Goal: Task Accomplishment & Management: Complete application form

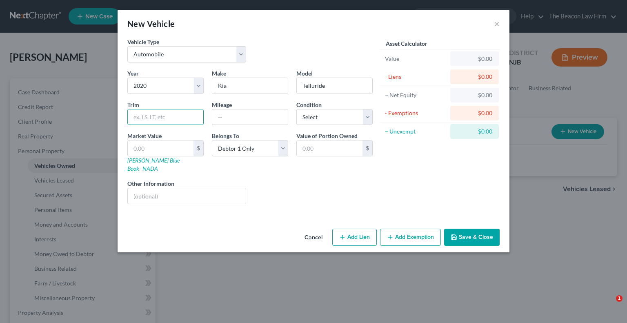
select select "0"
select select "6"
select select "0"
click at [479, 234] on button "Save & Close" at bounding box center [471, 236] width 55 height 17
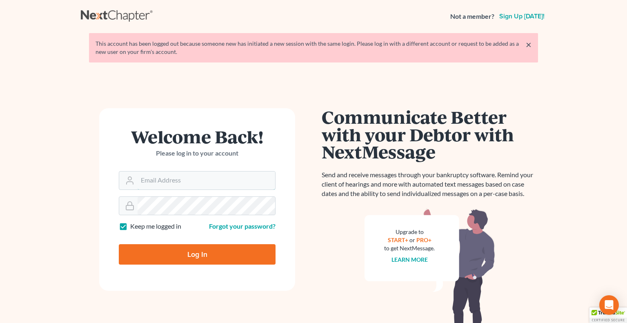
type input "AndrewCarrollEsq@gmail.com"
click at [183, 251] on input "Log In" at bounding box center [197, 254] width 157 height 20
type input "Thinking..."
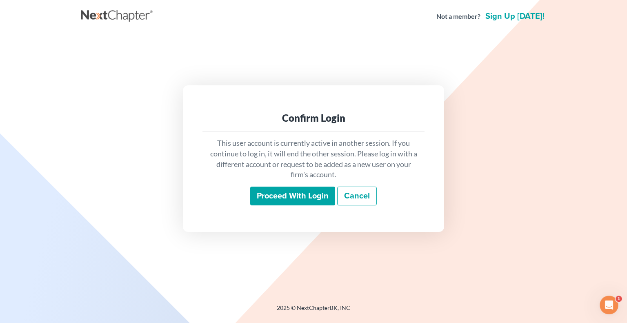
click at [315, 192] on input "Proceed with login" at bounding box center [292, 195] width 85 height 19
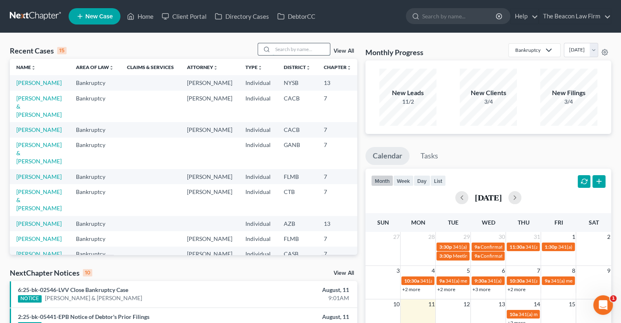
click at [298, 49] on input "search" at bounding box center [301, 49] width 57 height 12
type input "[PERSON_NAME]"
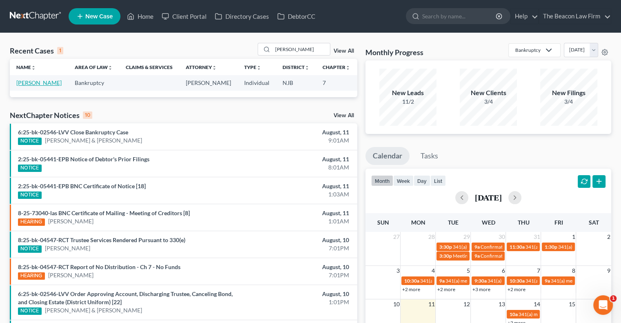
click at [32, 86] on link "[PERSON_NAME]" at bounding box center [38, 82] width 45 height 7
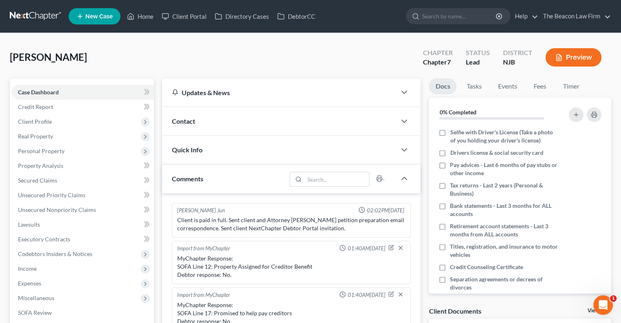
scroll to position [182, 0]
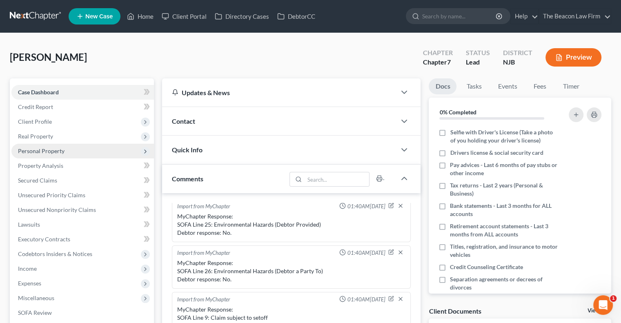
click at [44, 146] on span "Personal Property" at bounding box center [82, 151] width 142 height 15
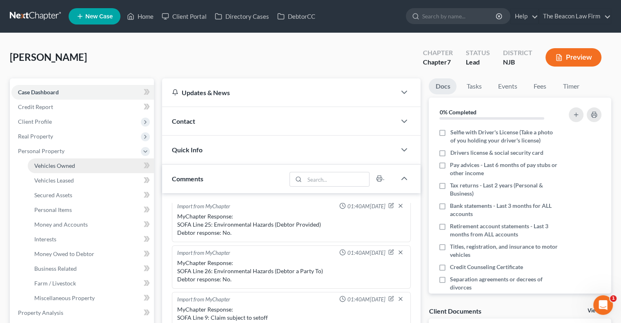
click at [58, 166] on span "Vehicles Owned" at bounding box center [54, 165] width 41 height 7
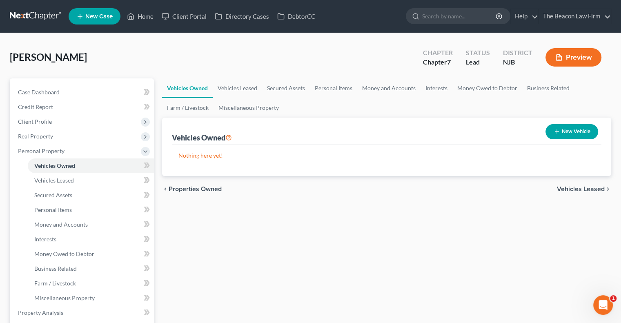
click at [576, 135] on button "New Vehicle" at bounding box center [571, 131] width 53 height 15
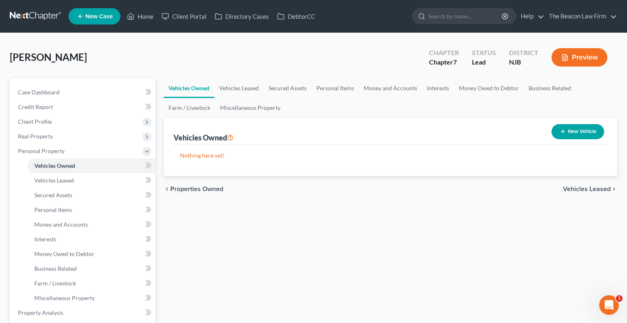
select select "0"
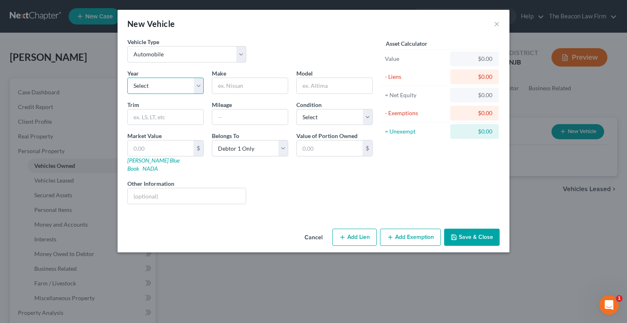
click at [188, 85] on select "Select 2026 2025 2024 2023 2022 2021 2020 2019 2018 2017 2016 2015 2014 2013 20…" at bounding box center [165, 86] width 76 height 16
select select "6"
click at [127, 78] on select "Select 2026 2025 2024 2023 2022 2021 2020 2019 2018 2017 2016 2015 2014 2013 20…" at bounding box center [165, 86] width 76 height 16
click at [253, 79] on input "text" at bounding box center [249, 86] width 75 height 16
type input "Kia"
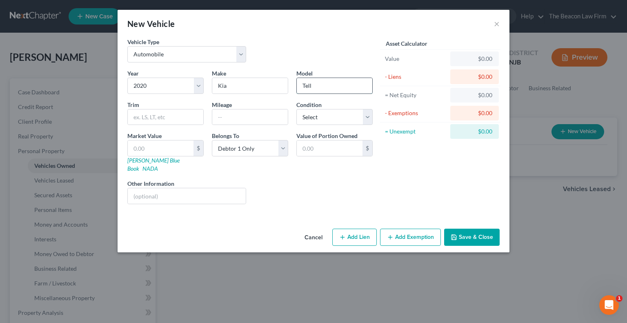
type input "Telluride"
select select "2"
click at [243, 120] on input "text" at bounding box center [249, 117] width 75 height 16
type input "\"
type input "72000"
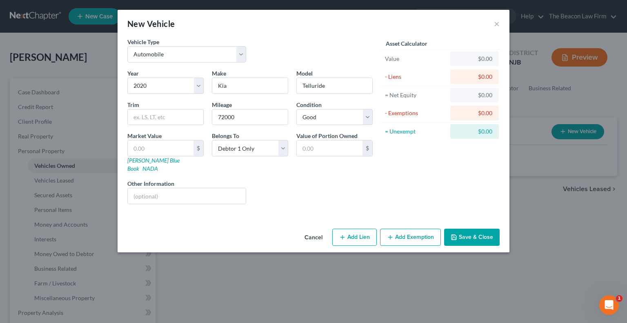
click at [478, 228] on button "Save & Close" at bounding box center [471, 236] width 55 height 17
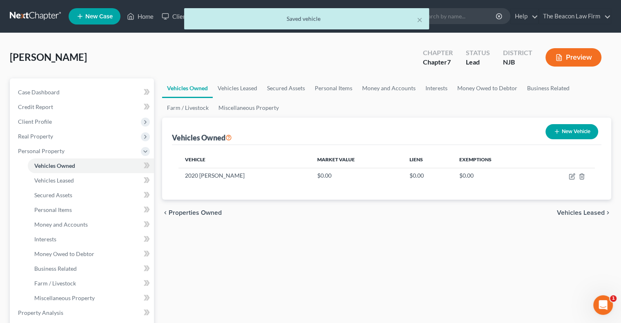
click at [0, 294] on div "× Saved vehicle [PERSON_NAME] Upgraded Chapter Chapter 7 Status Lead District […" at bounding box center [310, 299] width 621 height 533
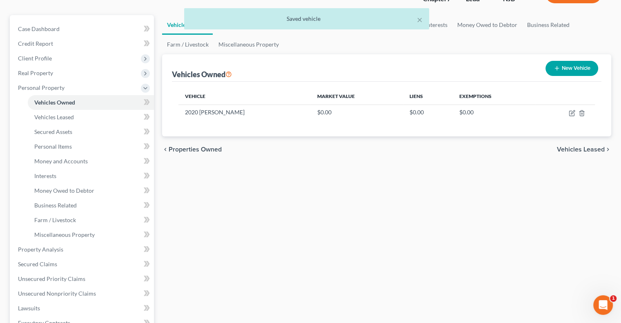
scroll to position [65, 0]
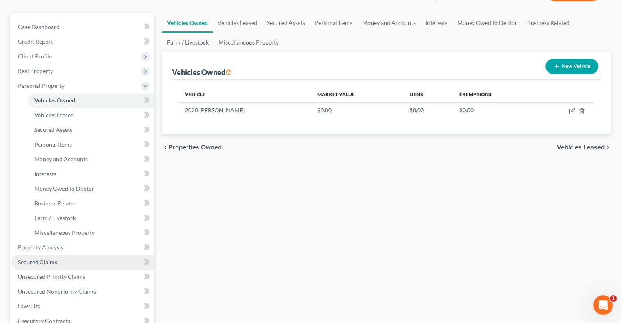
click at [56, 263] on span "Secured Claims" at bounding box center [37, 261] width 39 height 7
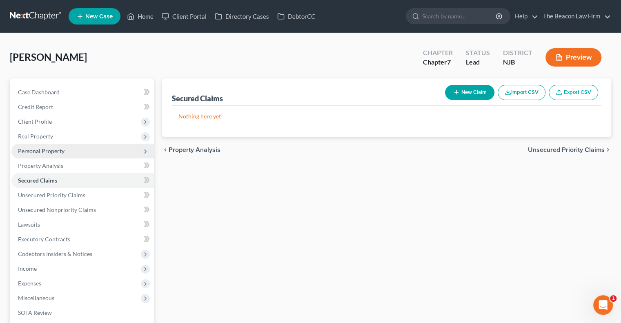
click at [44, 150] on span "Personal Property" at bounding box center [41, 150] width 47 height 7
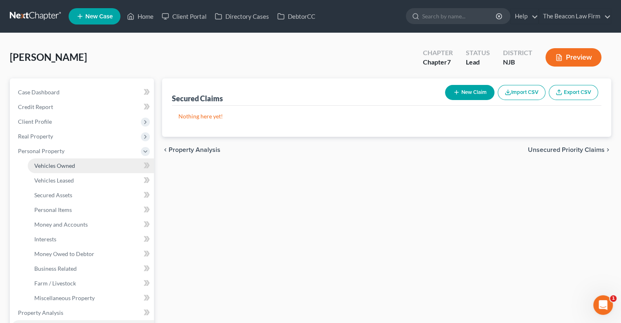
click at [54, 165] on span "Vehicles Owned" at bounding box center [54, 165] width 41 height 7
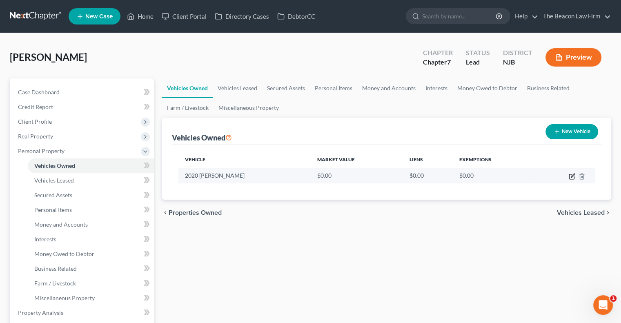
click at [572, 177] on icon "button" at bounding box center [571, 176] width 7 height 7
select select "0"
select select "6"
select select "2"
select select "0"
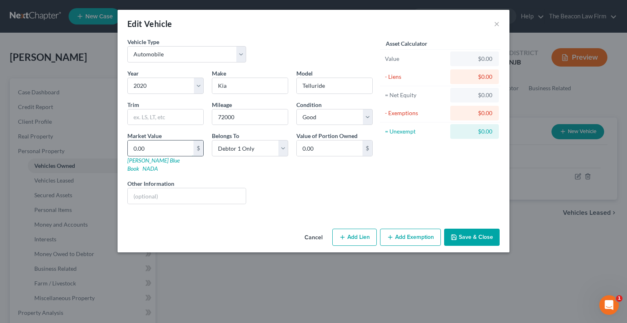
click at [158, 150] on input "0.00" at bounding box center [161, 148] width 66 height 16
type input "4"
type input "4.00"
type input "45"
type input "45.00"
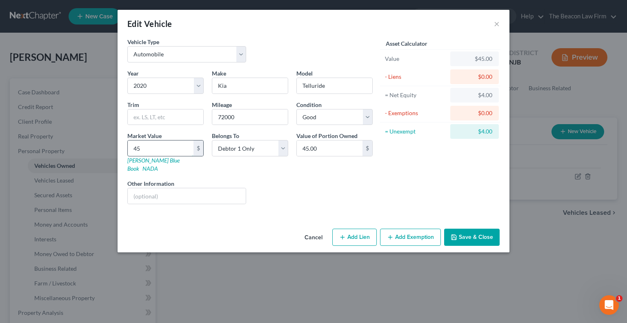
type input "450"
type input "450.00"
type input "4500"
type input "4,500.00"
type input "4,500"
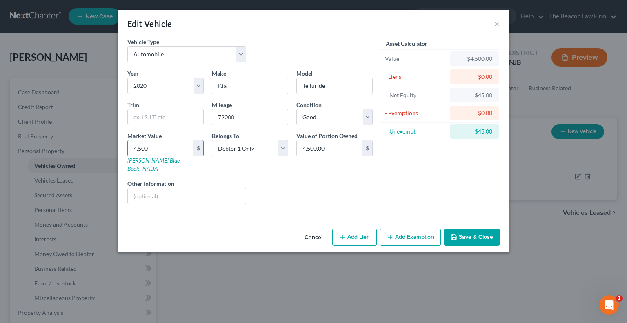
click at [478, 228] on button "Save & Close" at bounding box center [471, 236] width 55 height 17
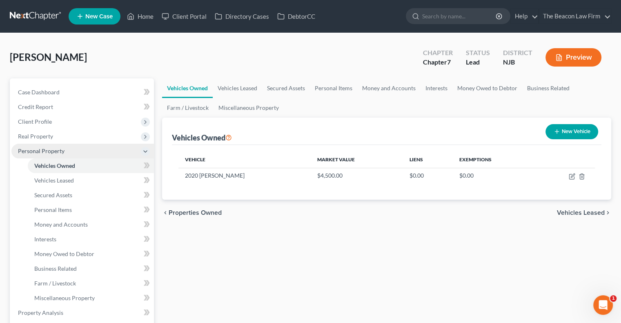
click at [26, 152] on span "Personal Property" at bounding box center [41, 150] width 47 height 7
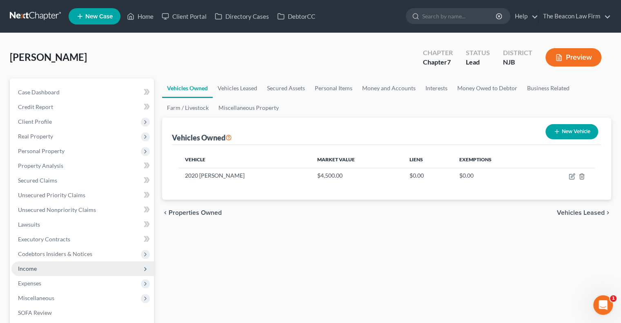
click at [38, 269] on span "Income" at bounding box center [82, 268] width 142 height 15
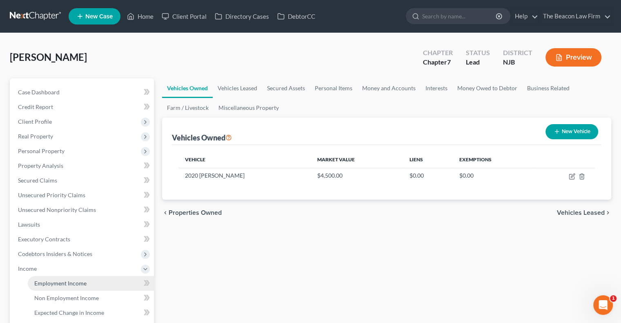
click at [73, 280] on span "Employment Income" at bounding box center [60, 282] width 52 height 7
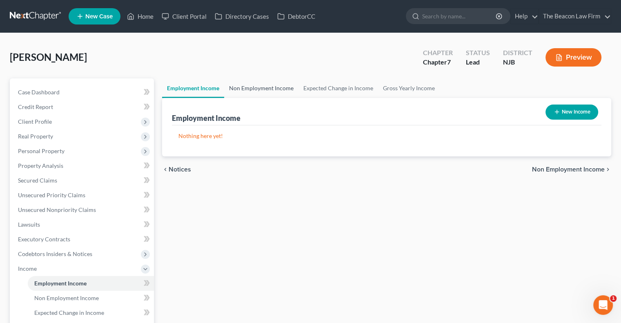
click at [261, 89] on link "Non Employment Income" at bounding box center [261, 88] width 74 height 20
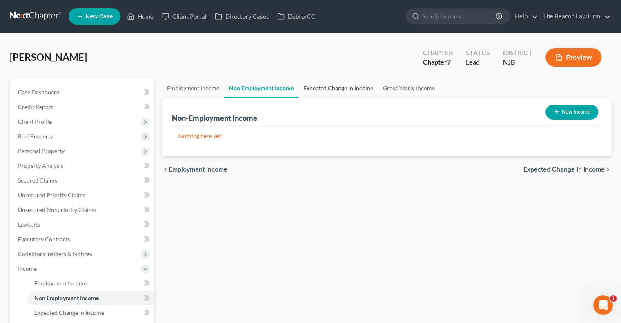
click at [330, 84] on link "Expected Change in Income" at bounding box center [338, 88] width 80 height 20
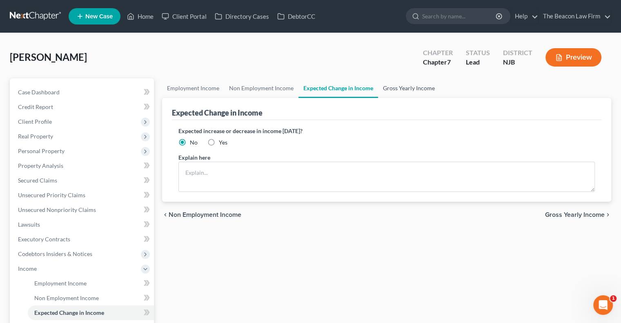
click at [409, 87] on link "Gross Yearly Income" at bounding box center [409, 88] width 62 height 20
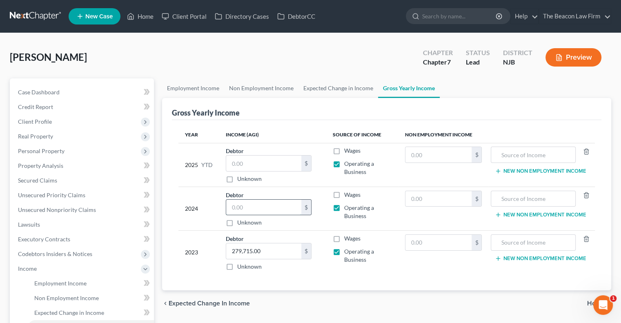
click at [260, 203] on input "text" at bounding box center [263, 208] width 75 height 16
type input "99,620"
click at [344, 194] on label "Wages" at bounding box center [352, 195] width 16 height 8
click at [347, 194] on input "Wages" at bounding box center [349, 193] width 5 height 5
click at [344, 194] on label "Wages" at bounding box center [352, 195] width 16 height 8
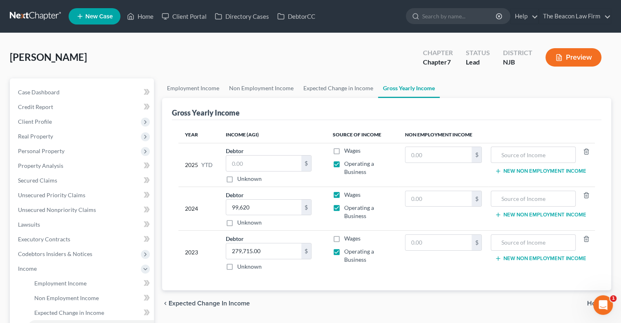
click at [347, 194] on input "Wages" at bounding box center [349, 193] width 5 height 5
checkbox input "false"
click at [105, 203] on link "Unsecured Nonpriority Claims" at bounding box center [82, 209] width 142 height 15
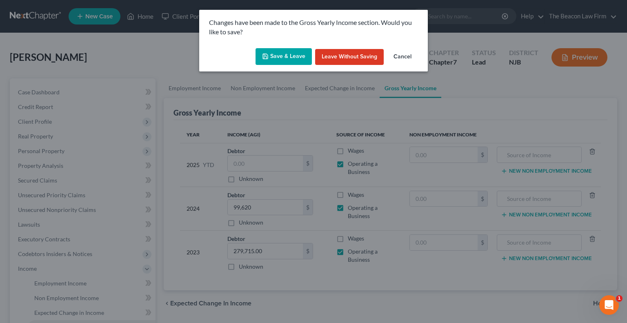
click at [287, 50] on button "Save & Leave" at bounding box center [283, 56] width 56 height 17
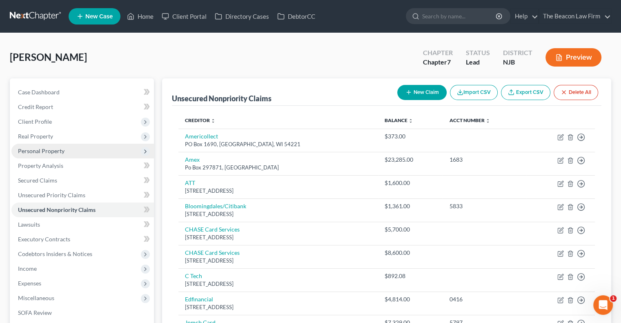
click at [55, 145] on span "Personal Property" at bounding box center [82, 151] width 142 height 15
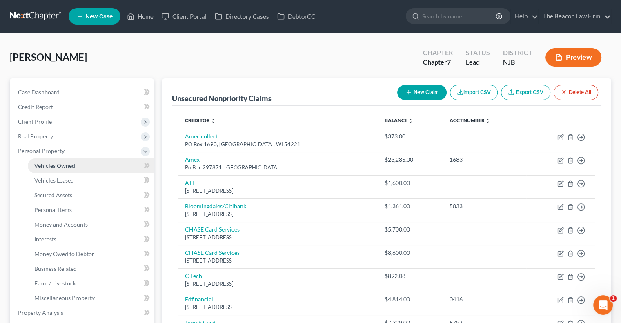
click at [63, 164] on span "Vehicles Owned" at bounding box center [54, 165] width 41 height 7
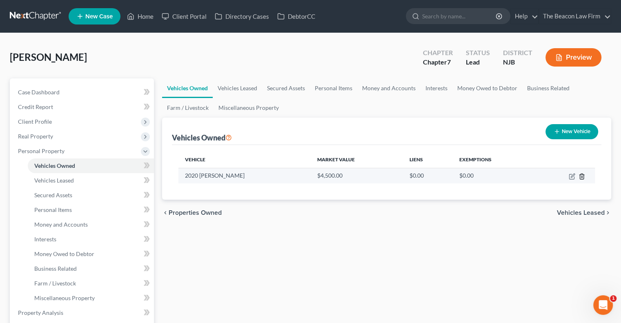
click at [582, 176] on icon "button" at bounding box center [581, 176] width 7 height 7
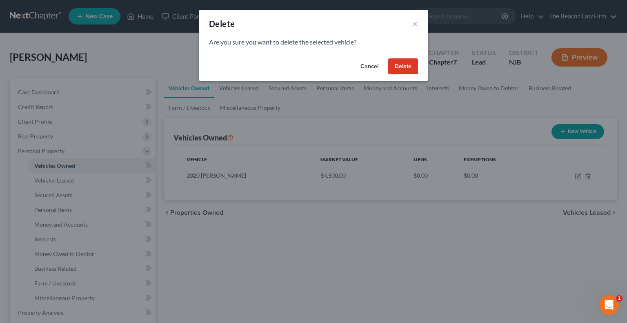
click at [408, 60] on button "Delete" at bounding box center [403, 66] width 30 height 16
